Goal: Book appointment/travel/reservation

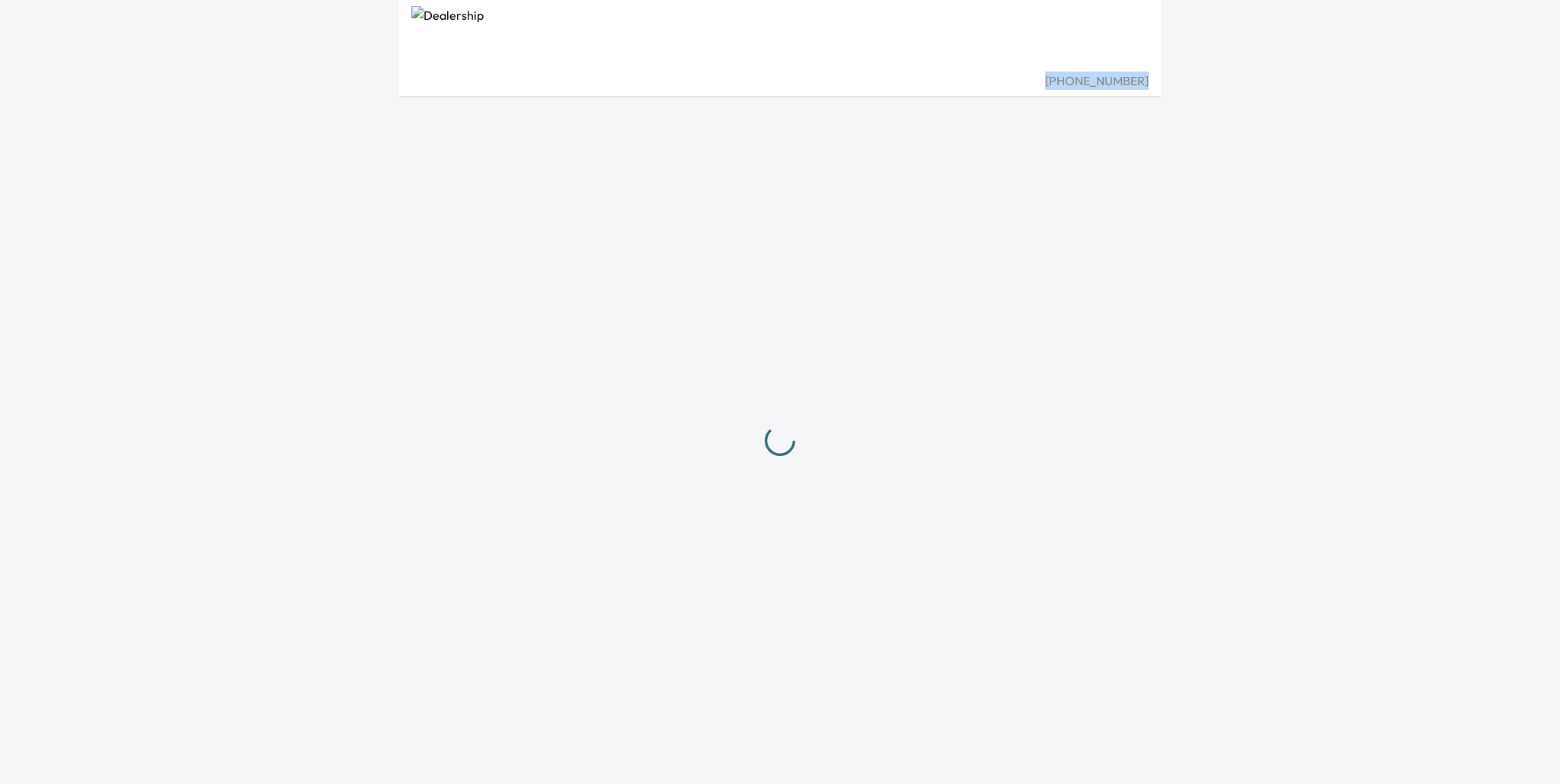
drag, startPoint x: 1068, startPoint y: 82, endPoint x: 1156, endPoint y: 82, distance: 88.0
click at [1156, 82] on div "[PHONE_NUMBER]" at bounding box center [780, 48] width 762 height 97
click at [772, 464] on button "Login" at bounding box center [780, 457] width 80 height 40
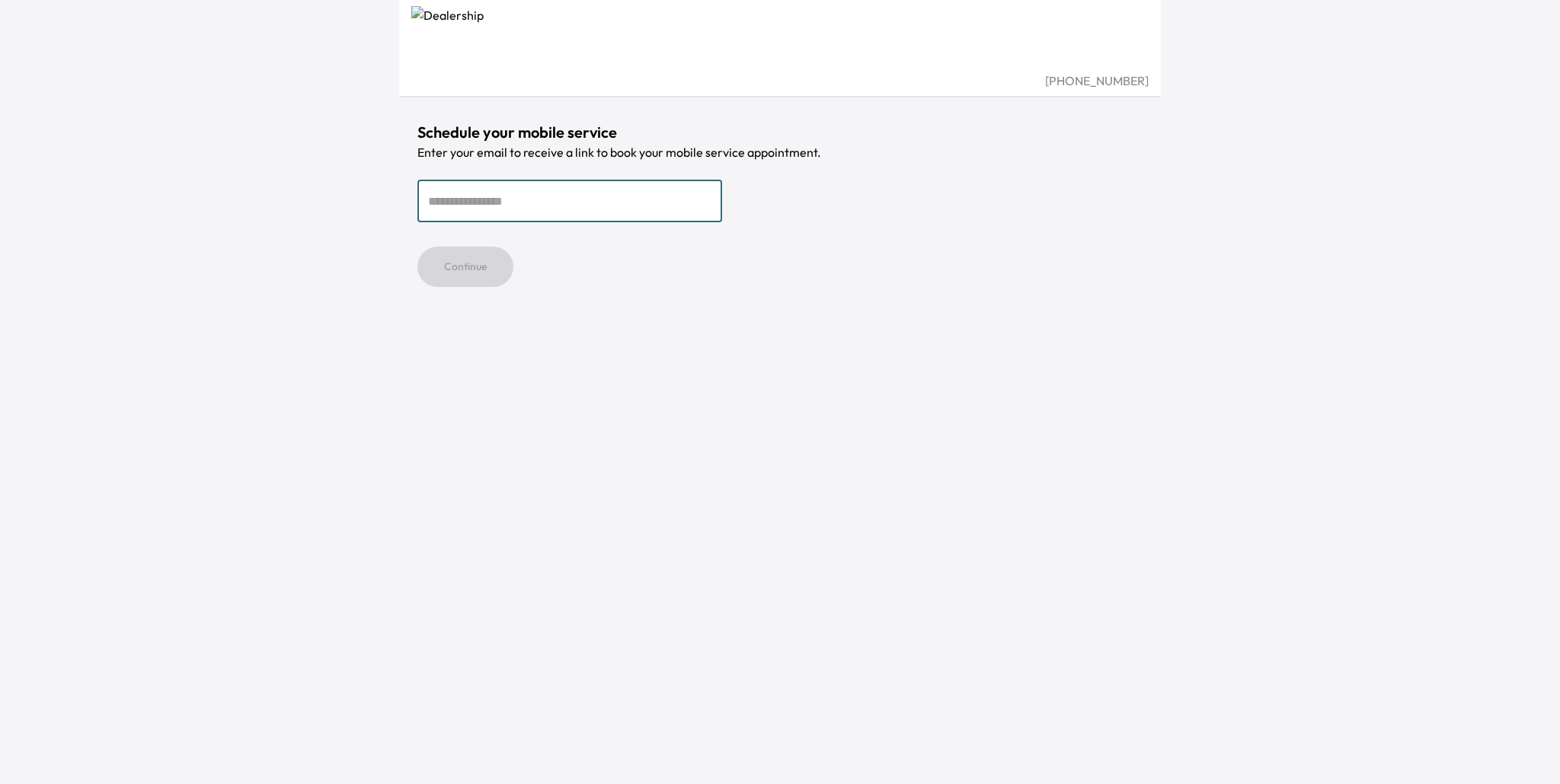
click at [537, 196] on input "email" at bounding box center [570, 201] width 305 height 42
type input "**********"
click at [468, 258] on button "Continue" at bounding box center [465, 267] width 96 height 40
